Goal: Navigation & Orientation: Find specific page/section

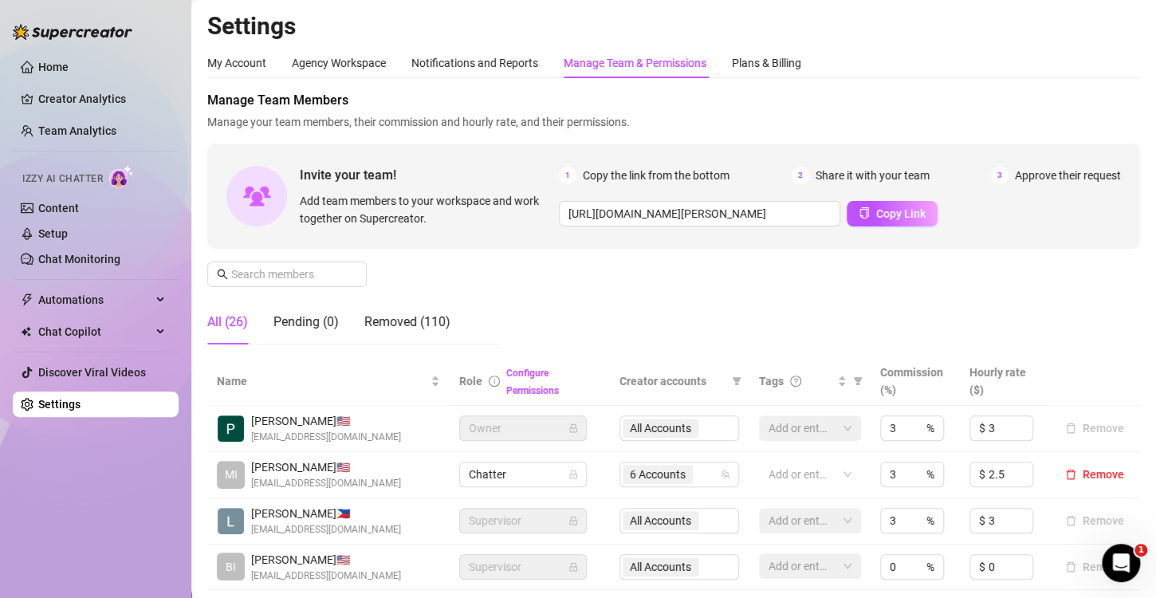
scroll to position [398, 0]
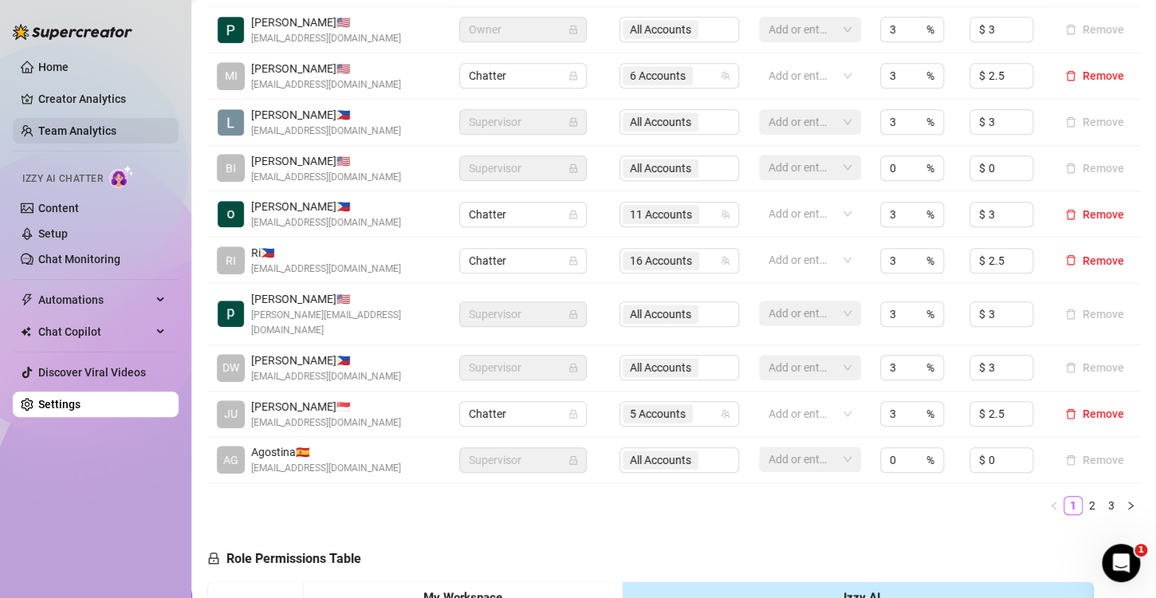
click at [92, 124] on link "Team Analytics" at bounding box center [77, 130] width 78 height 13
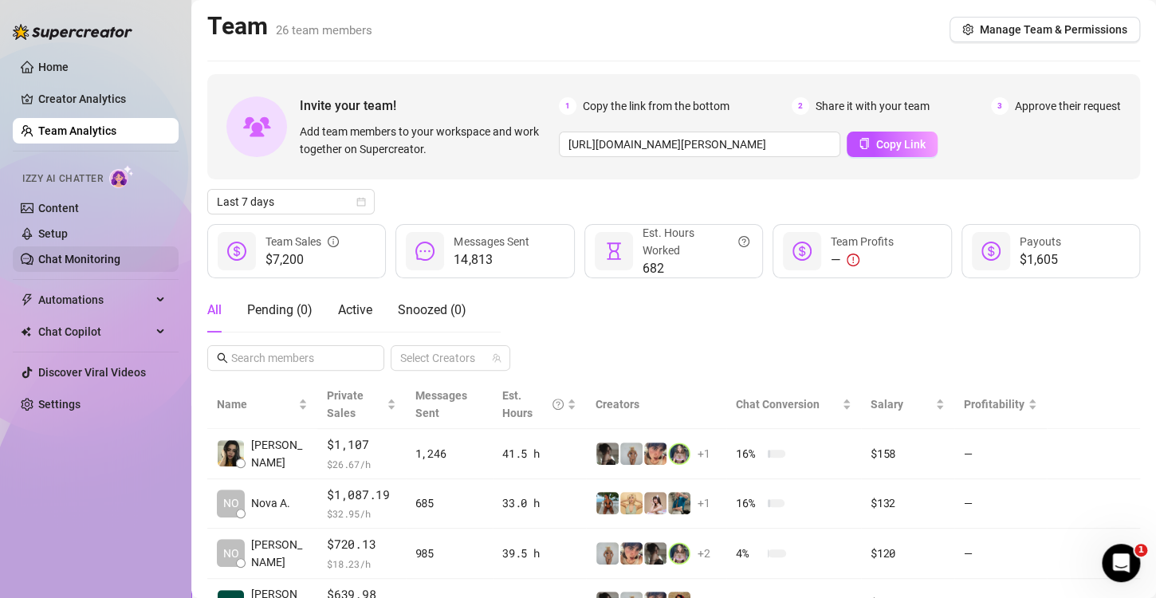
click at [95, 263] on link "Chat Monitoring" at bounding box center [79, 259] width 82 height 13
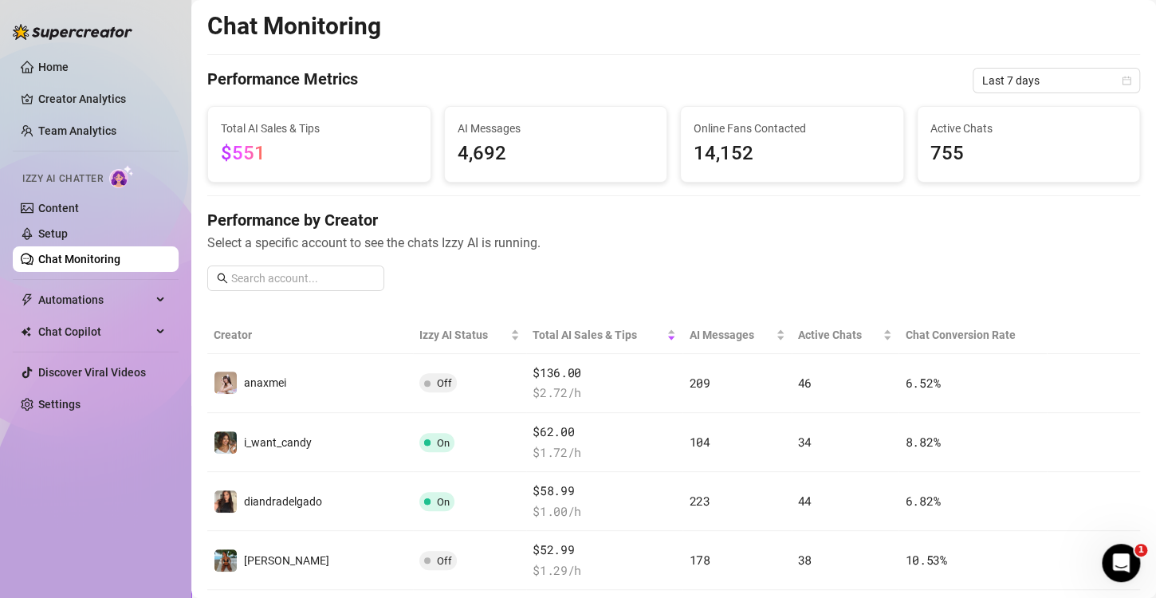
click at [69, 70] on link "Home" at bounding box center [53, 67] width 30 height 13
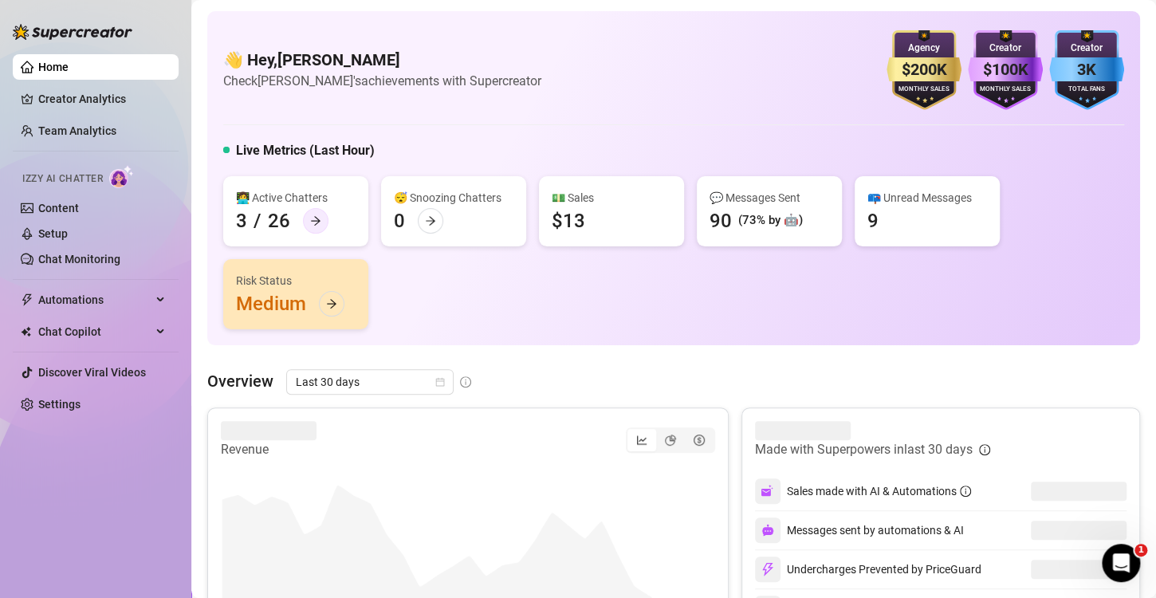
click at [311, 226] on icon "arrow-right" at bounding box center [315, 220] width 11 height 11
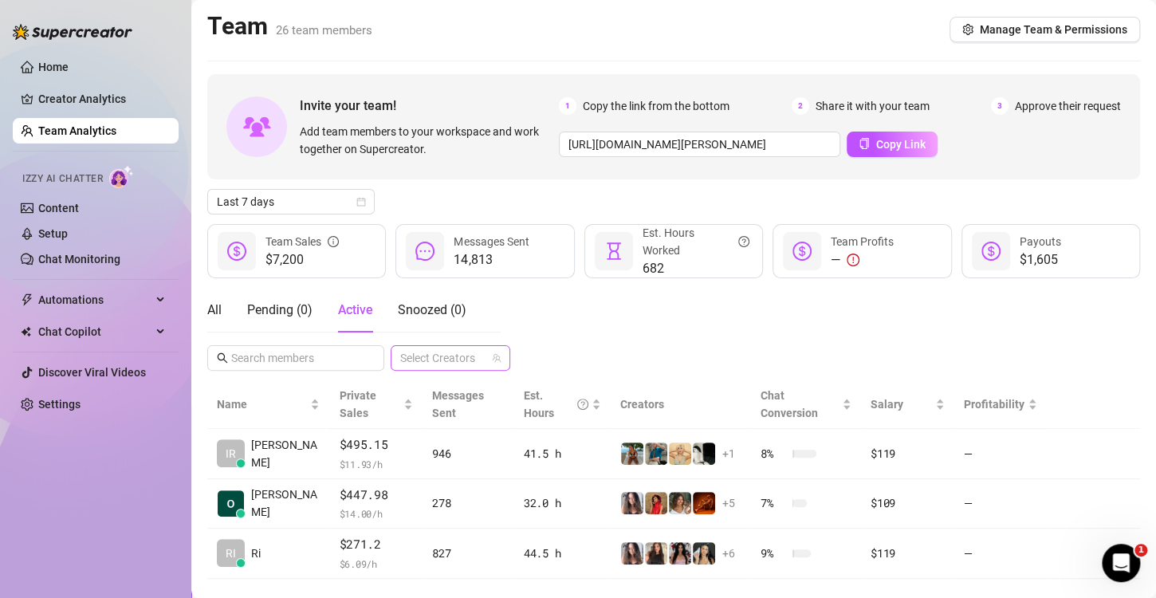
scroll to position [10, 0]
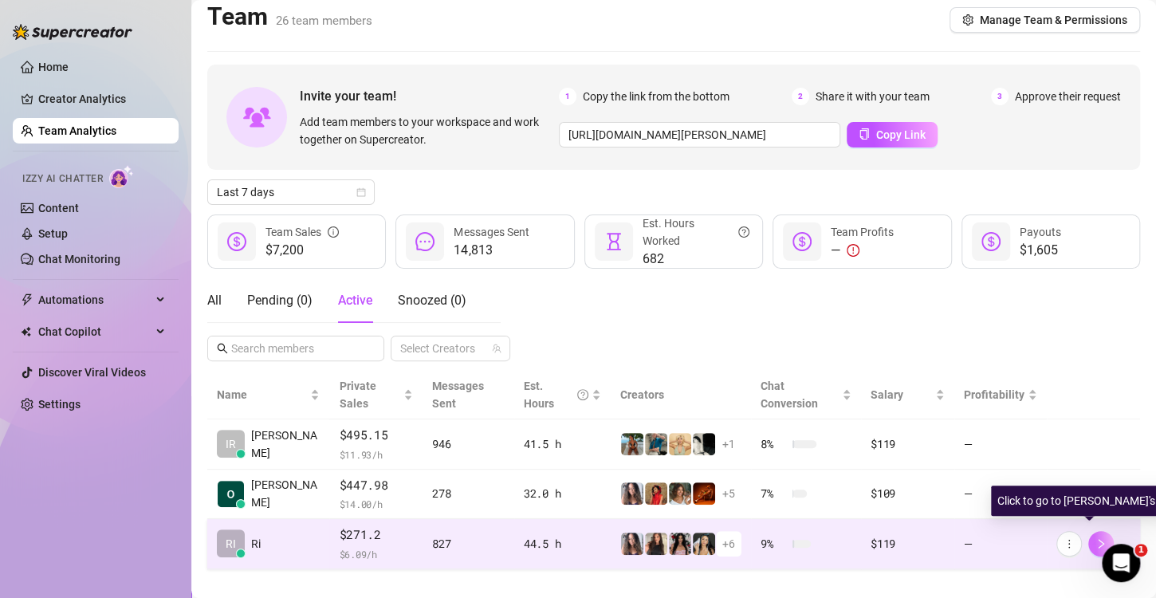
click at [1095, 538] on icon "right" at bounding box center [1100, 543] width 11 height 11
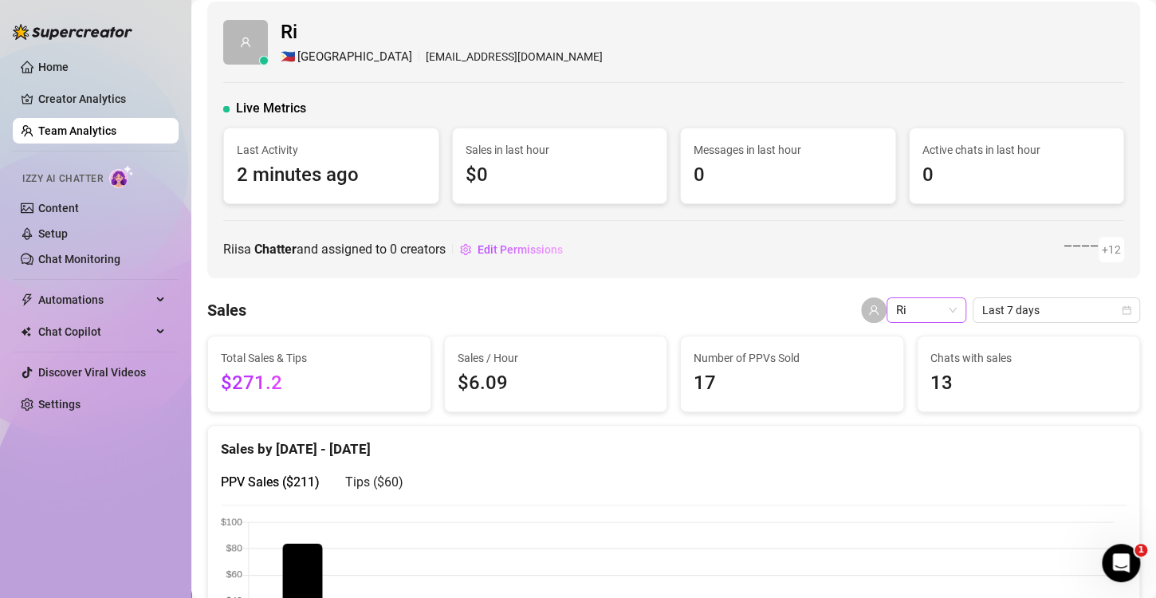
click at [909, 310] on span "Ri" at bounding box center [926, 310] width 61 height 24
click at [940, 315] on span "Ri" at bounding box center [926, 310] width 61 height 24
click at [84, 259] on link "Chat Monitoring" at bounding box center [79, 259] width 82 height 13
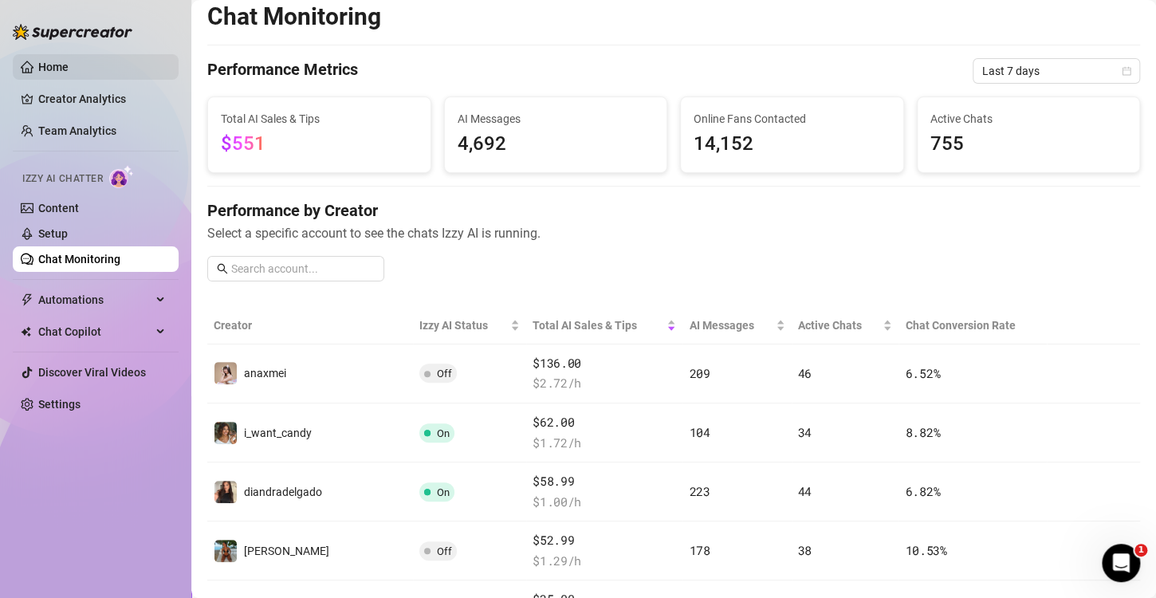
click at [69, 73] on link "Home" at bounding box center [53, 67] width 30 height 13
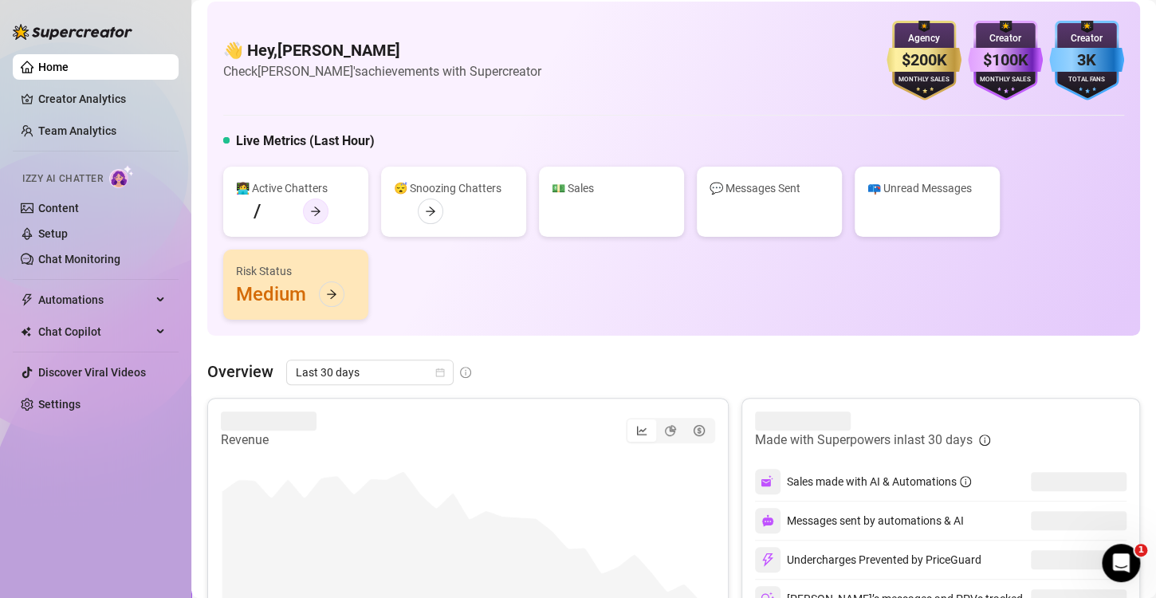
click at [313, 211] on icon "arrow-right" at bounding box center [315, 211] width 11 height 11
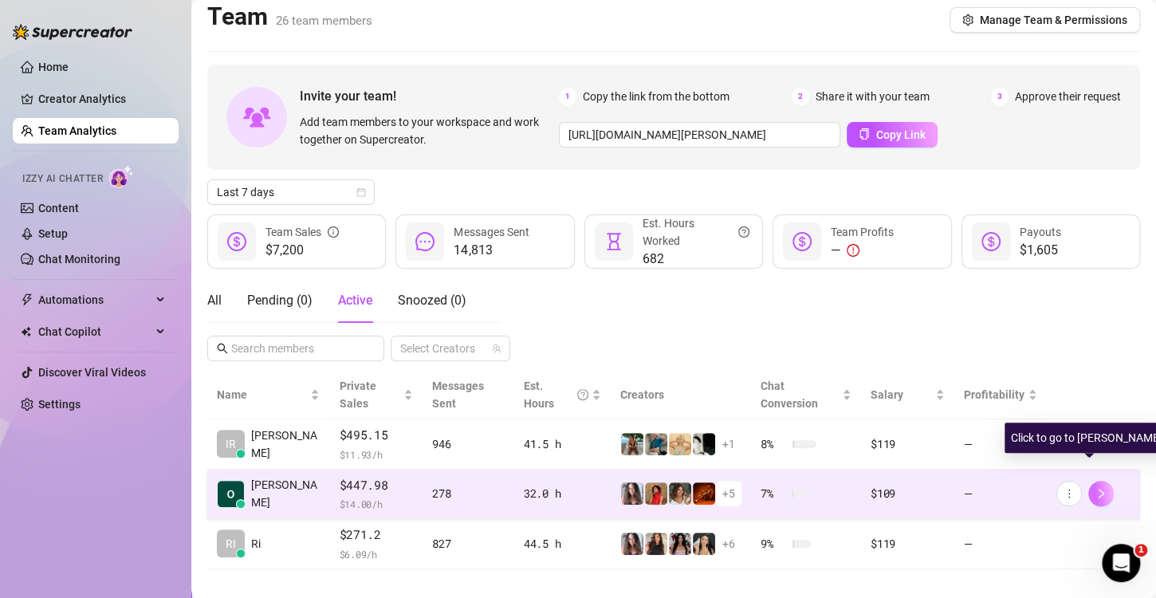
click at [1095, 488] on icon "right" at bounding box center [1100, 493] width 11 height 11
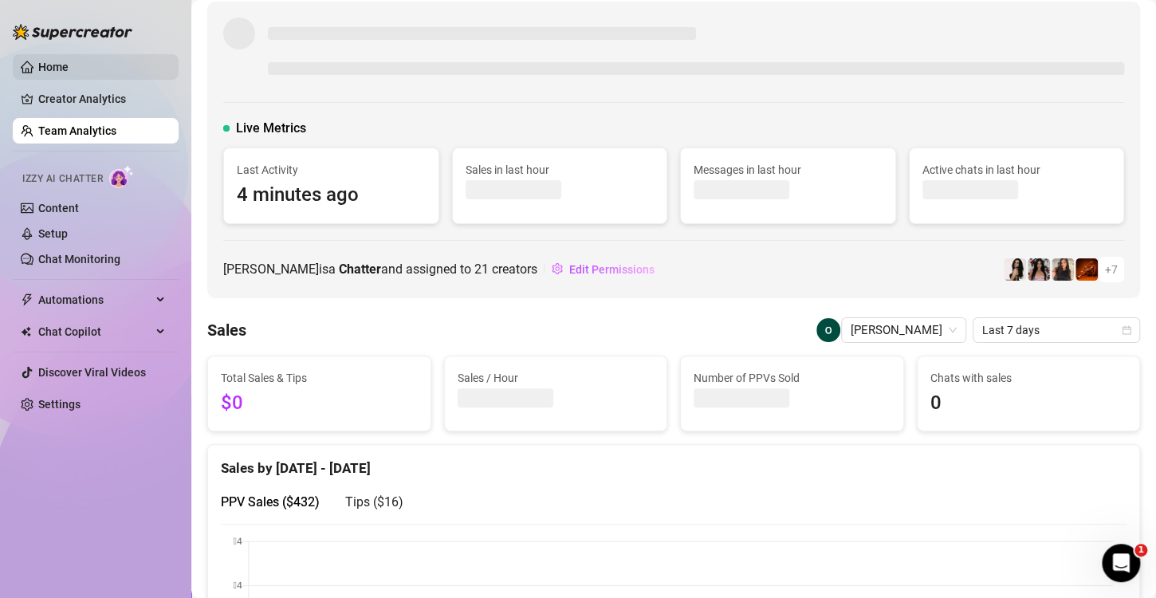
click at [69, 73] on link "Home" at bounding box center [53, 67] width 30 height 13
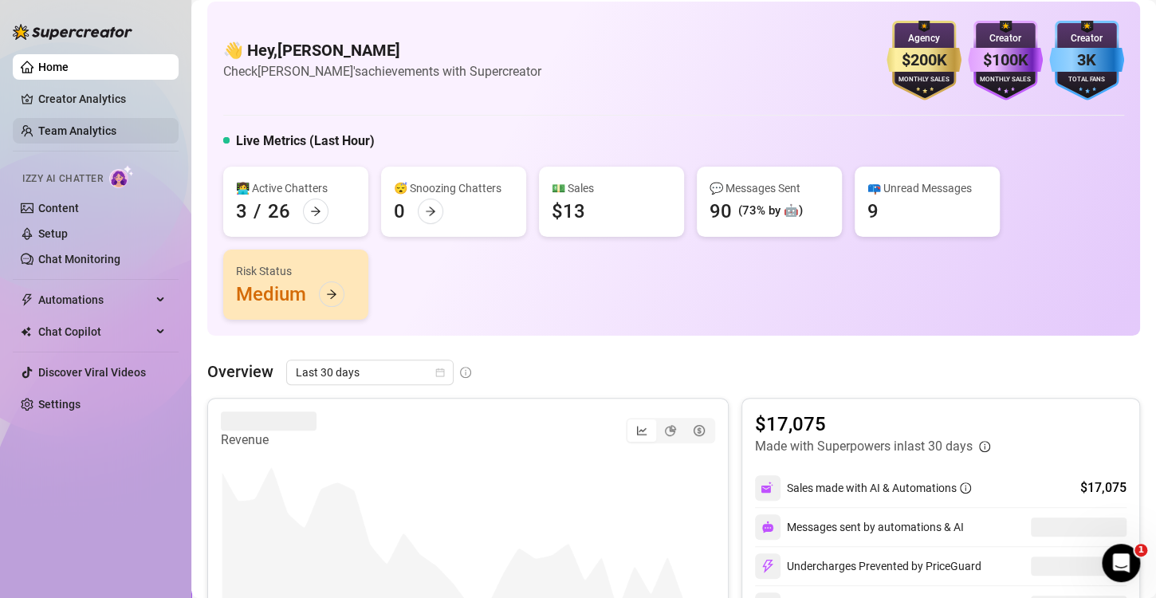
click at [116, 124] on link "Team Analytics" at bounding box center [77, 130] width 78 height 13
